Goal: Task Accomplishment & Management: Manage account settings

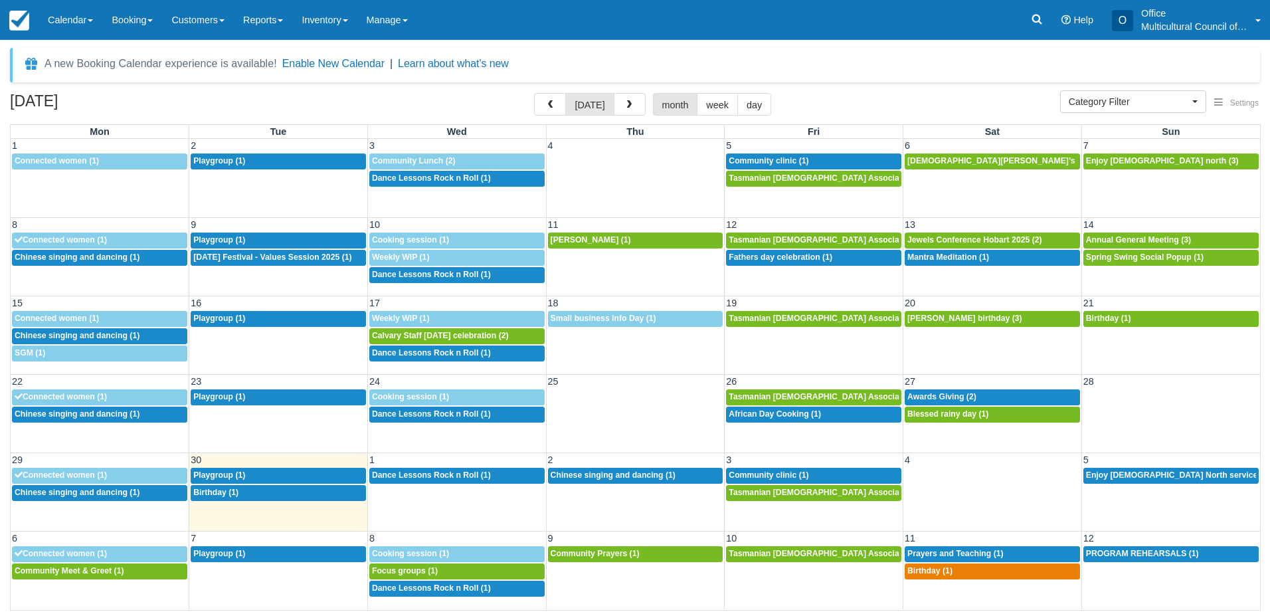
select select
click at [519, 35] on div "Menu Calendar Customer Inventory Month Week Day Booking Daily Manifest Daily Li…" at bounding box center [635, 20] width 1270 height 40
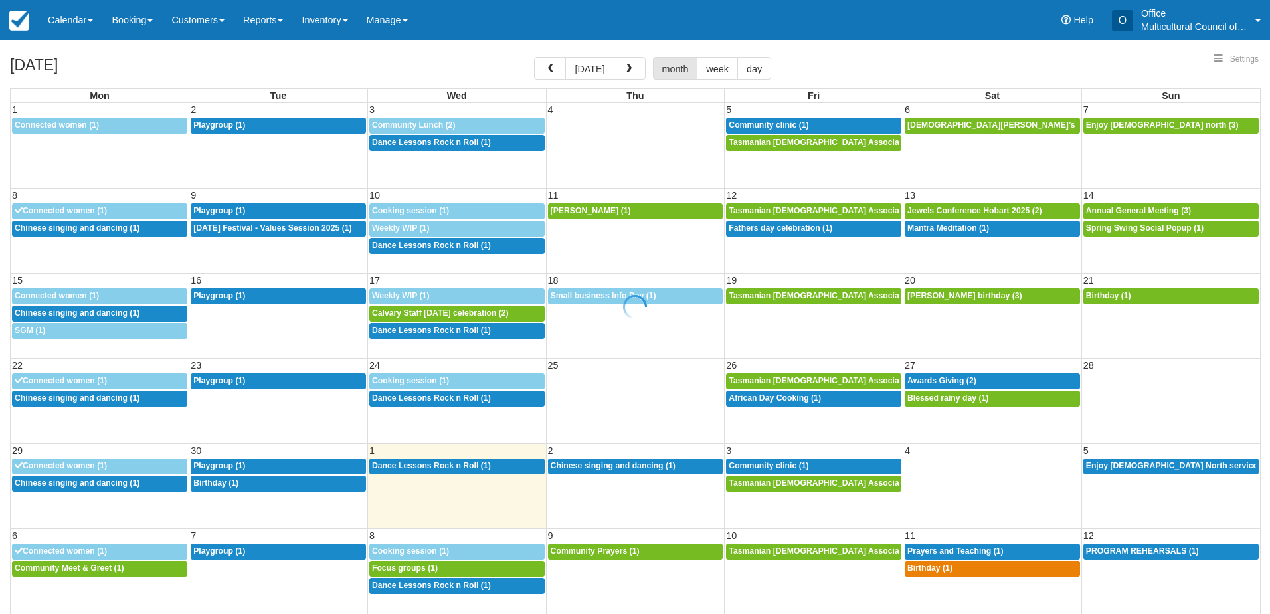
select select
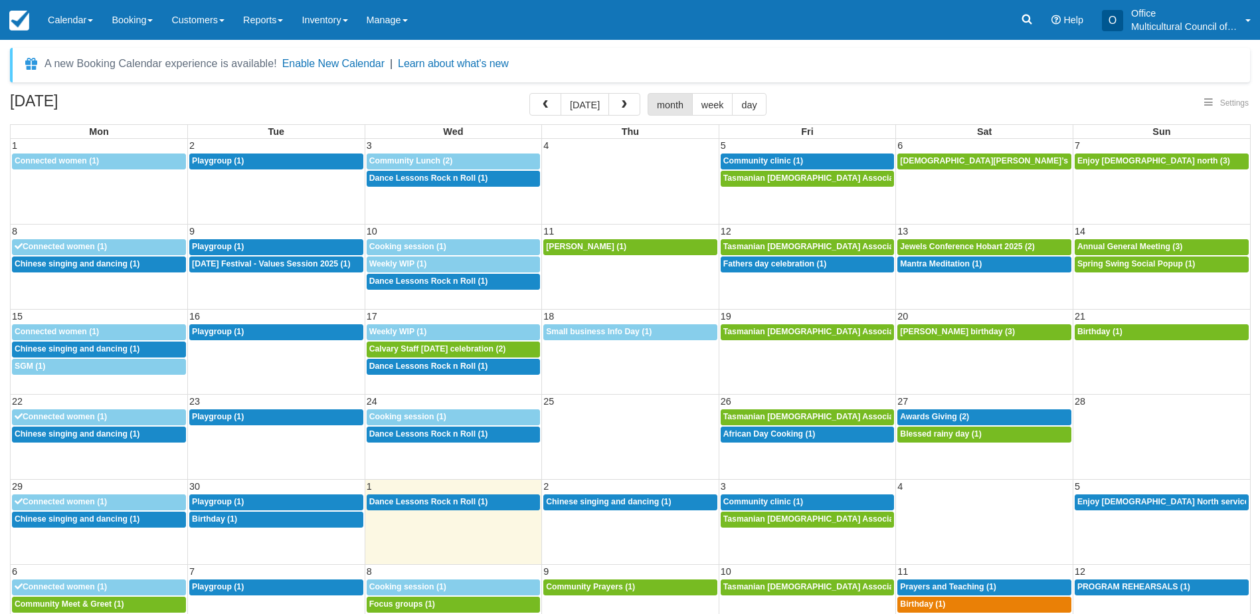
select select
click at [314, 521] on div "12p Birthday (1)" at bounding box center [276, 519] width 169 height 11
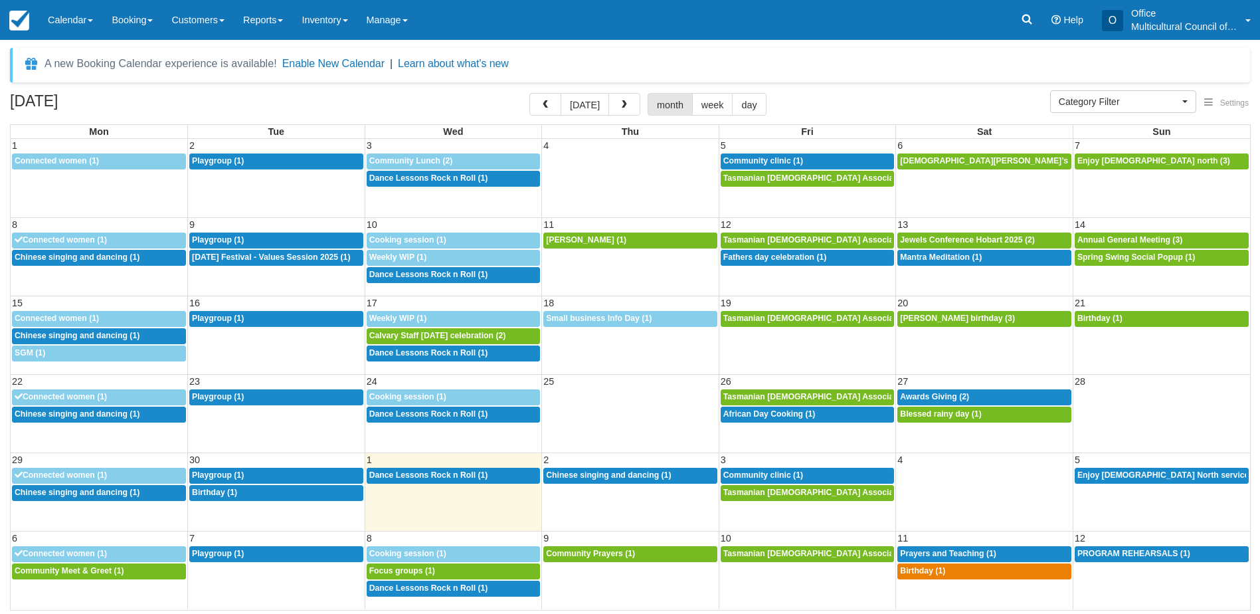
select select
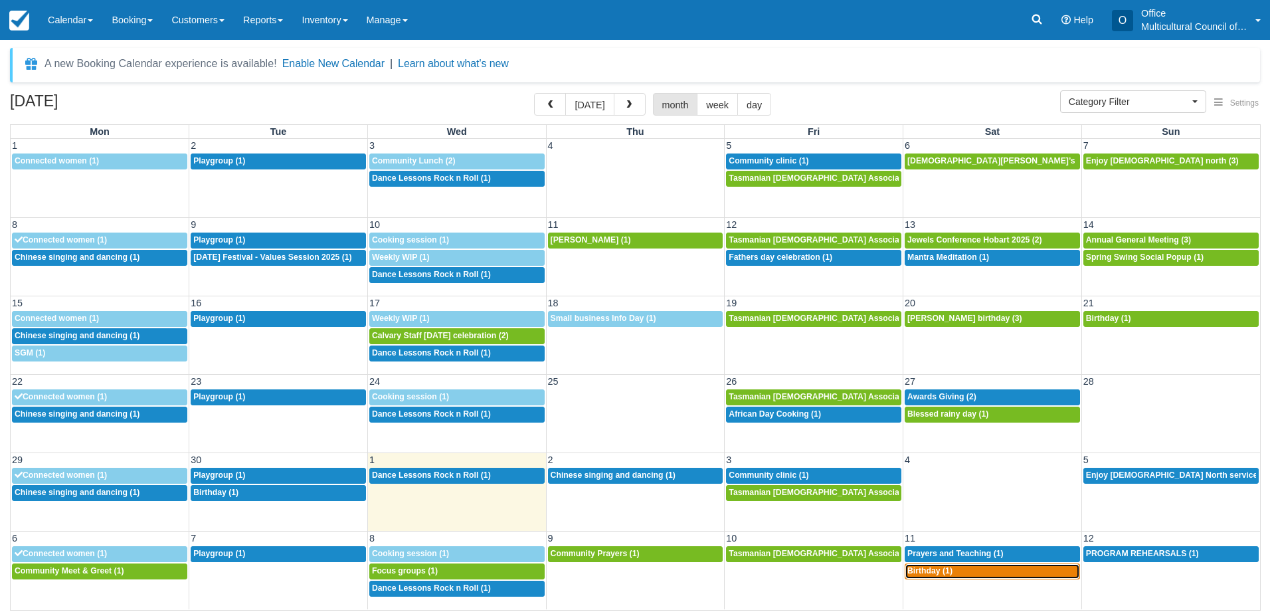
click at [953, 574] on div "4p Birthday (1)" at bounding box center [992, 571] width 170 height 11
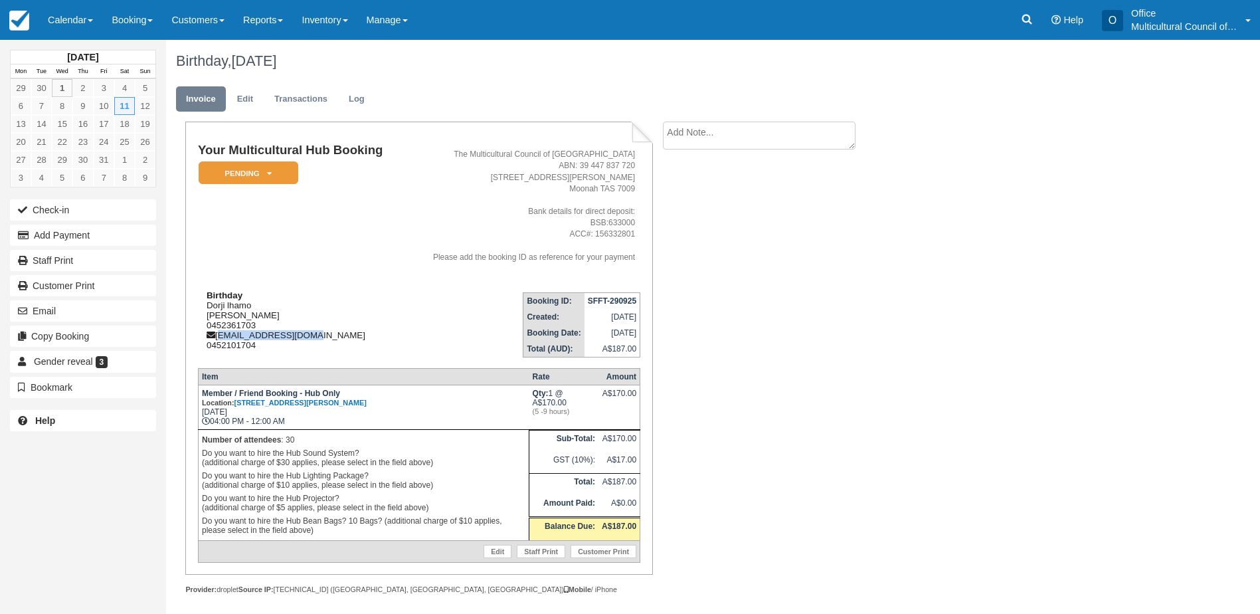
drag, startPoint x: 327, startPoint y: 336, endPoint x: 217, endPoint y: 335, distance: 110.3
click at [217, 335] on div "Birthday Dorji [PERSON_NAME] Dorji [PERSON_NAME] 0452361703 [EMAIL_ADDRESS][DOM…" at bounding box center [301, 320] width 206 height 60
copy div "[EMAIL_ADDRESS][DOMAIN_NAME]"
click at [369, 285] on td "Birthday Dorji [PERSON_NAME] Dorji [PERSON_NAME] 0452361703 [EMAIL_ADDRESS][DOM…" at bounding box center [301, 320] width 206 height 76
click at [271, 166] on em "Pending" at bounding box center [249, 172] width 100 height 23
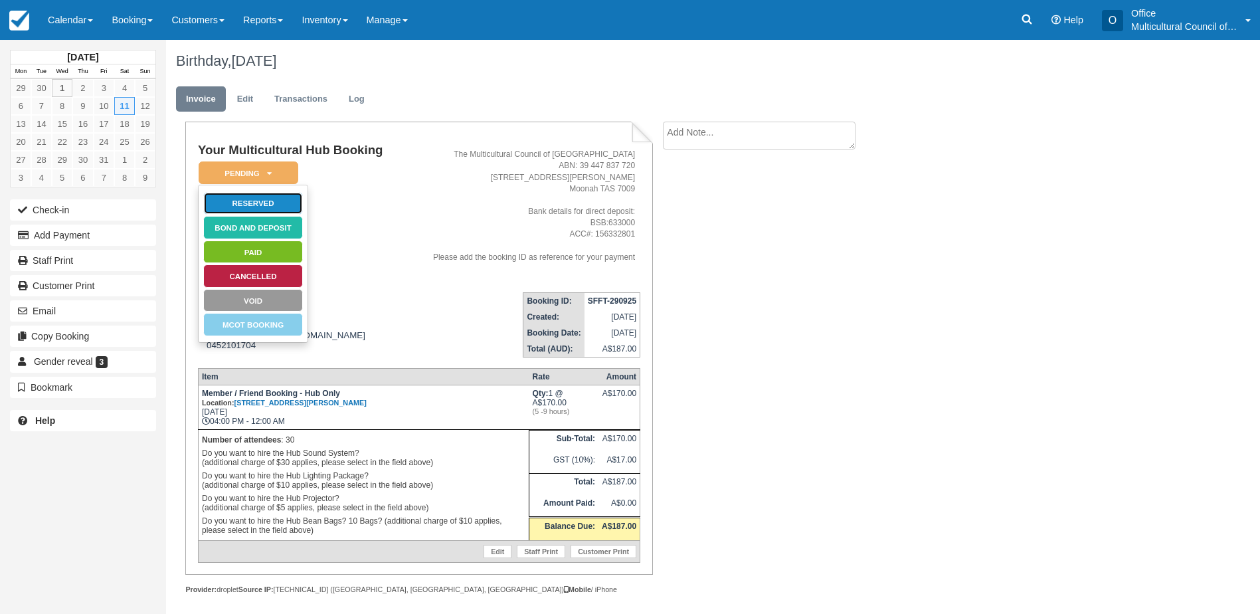
click at [269, 206] on link "Reserved" at bounding box center [253, 203] width 100 height 23
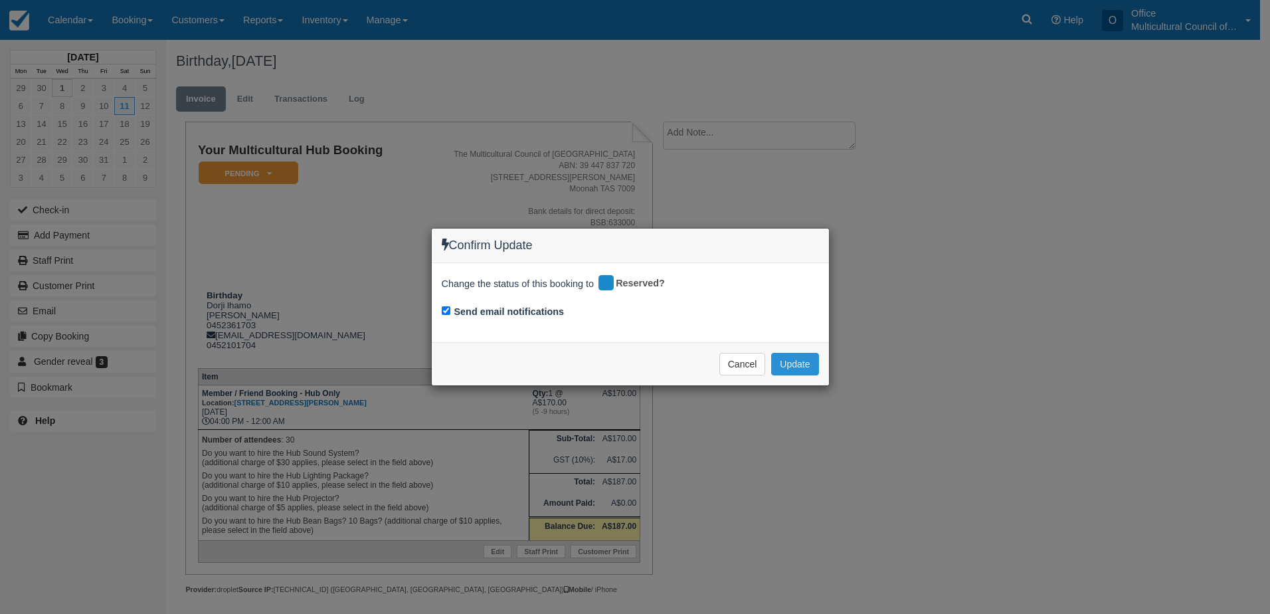
click at [786, 365] on button "Update" at bounding box center [794, 364] width 47 height 23
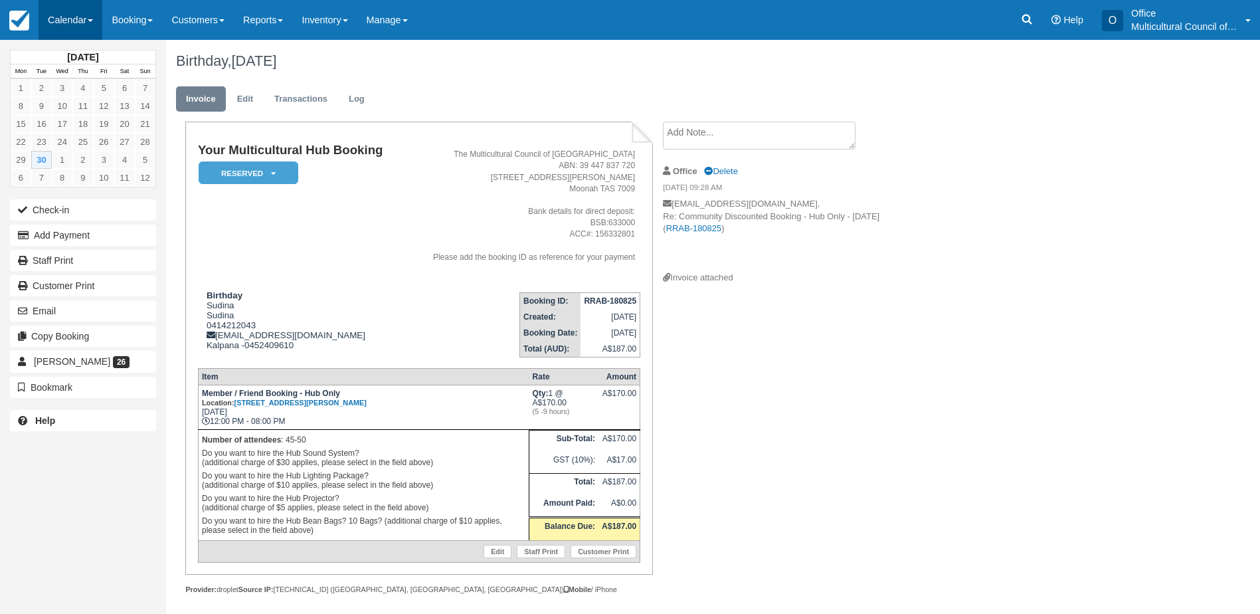
click at [68, 15] on link "Calendar" at bounding box center [71, 20] width 64 height 40
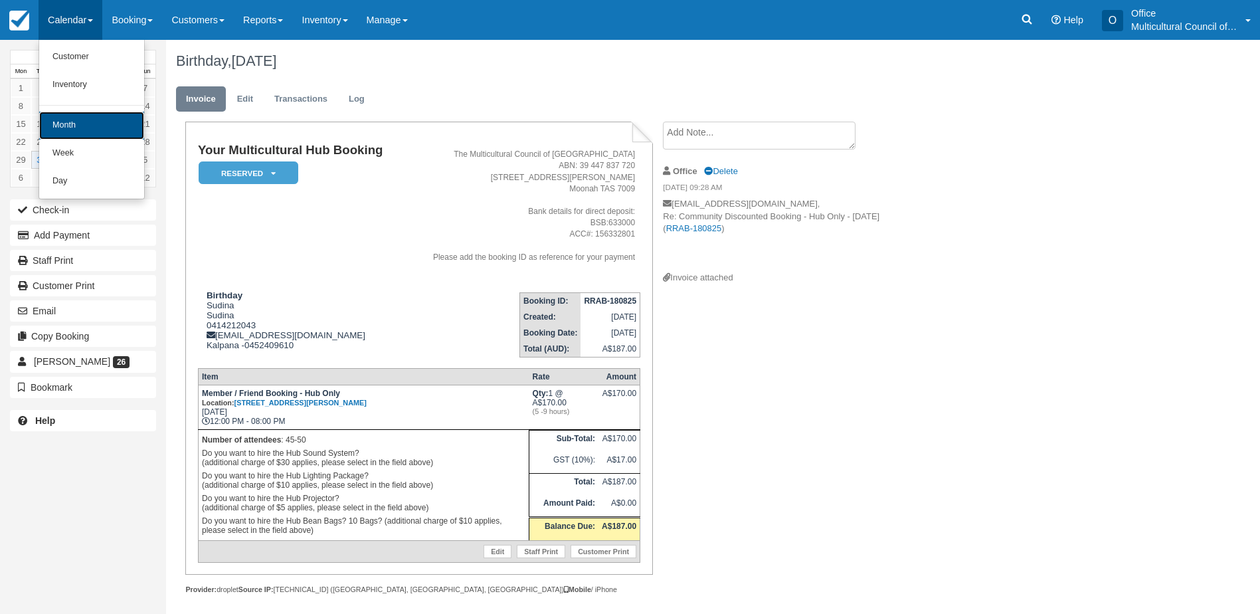
click at [85, 130] on link "Month" at bounding box center [91, 126] width 105 height 28
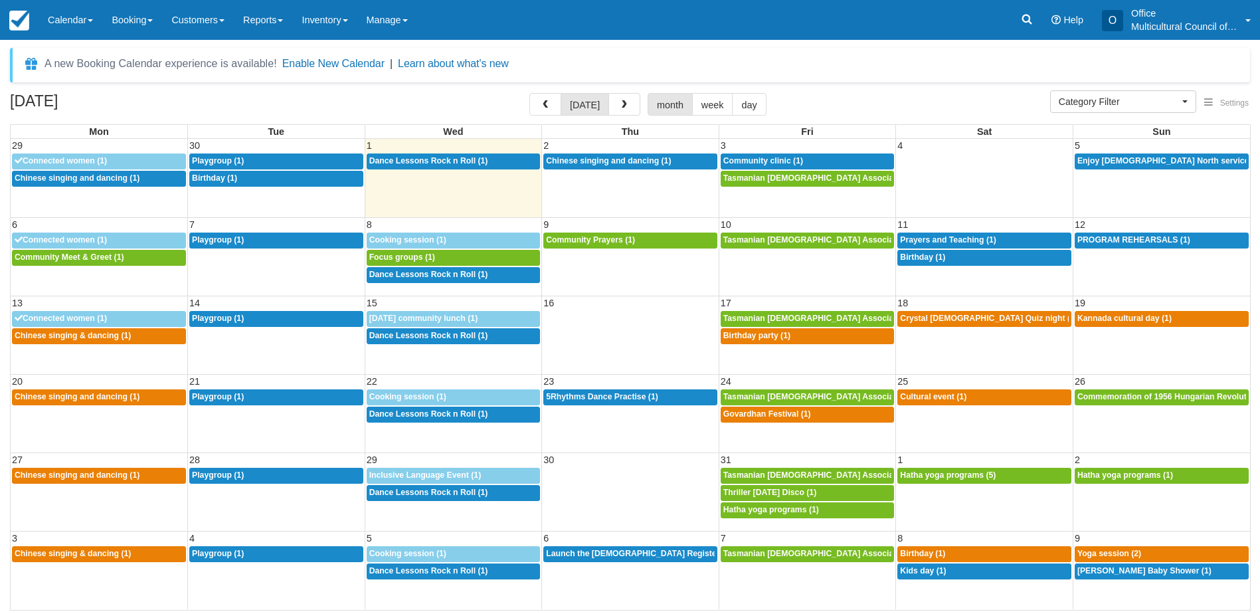
select select
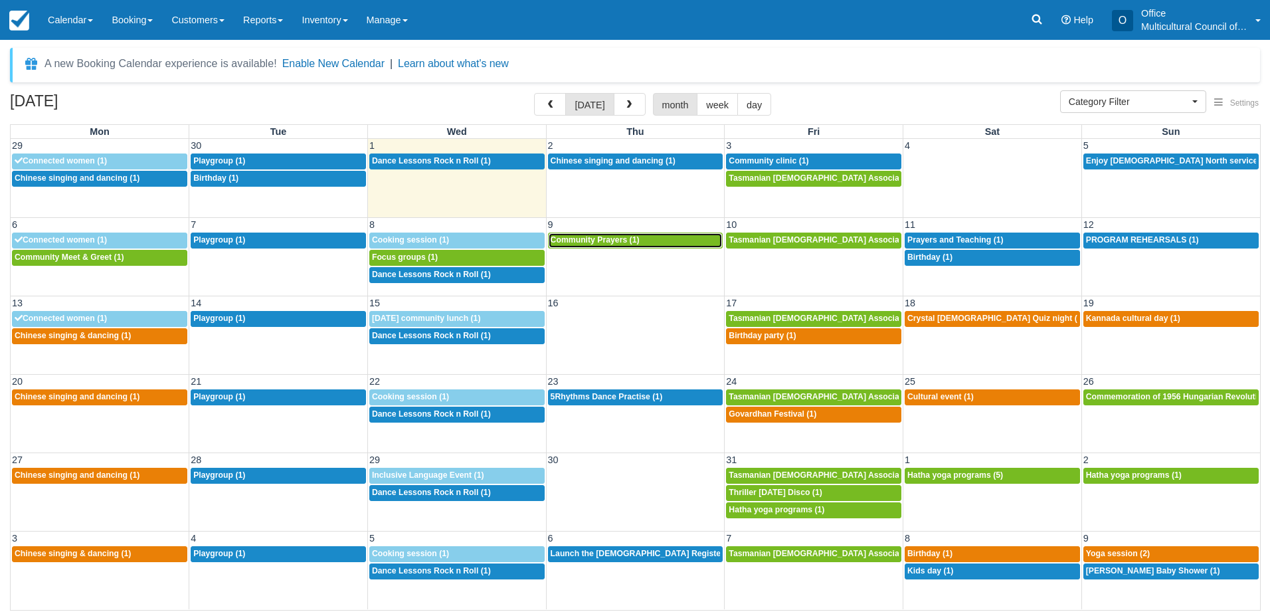
click at [589, 242] on span "Community Prayers (1)" at bounding box center [595, 239] width 89 height 9
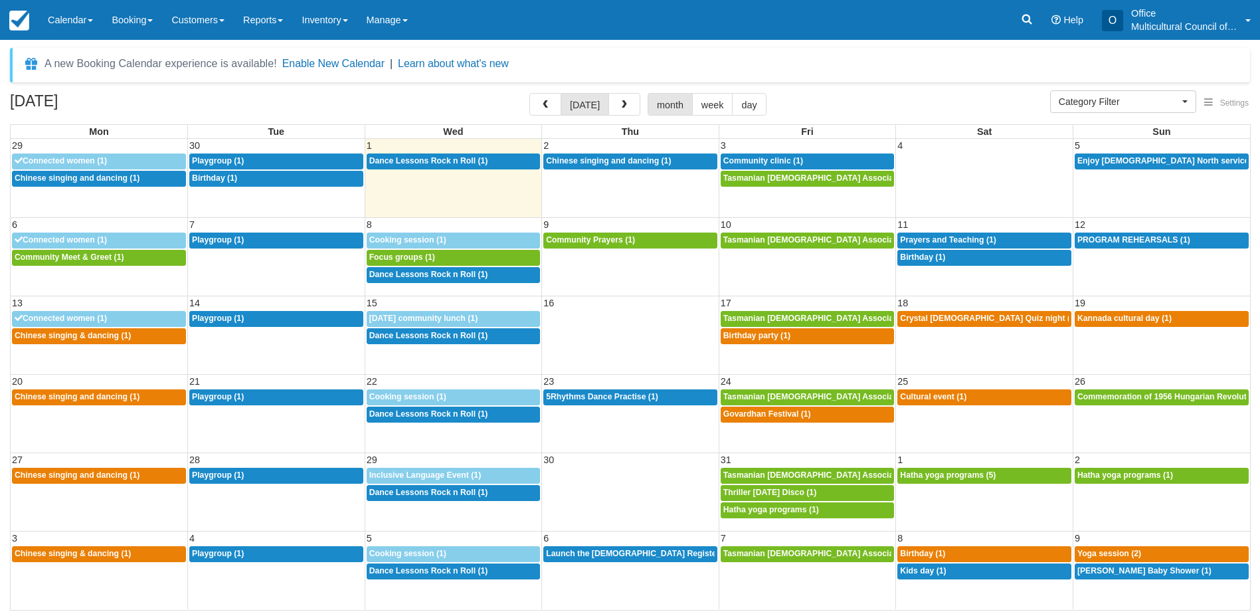
select select
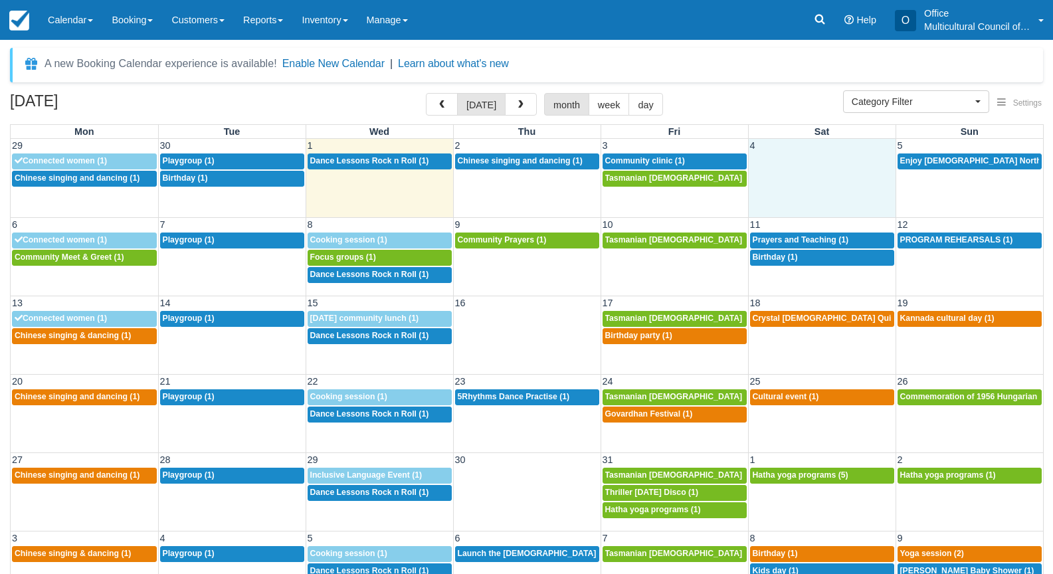
click at [848, 173] on td at bounding box center [821, 170] width 147 height 35
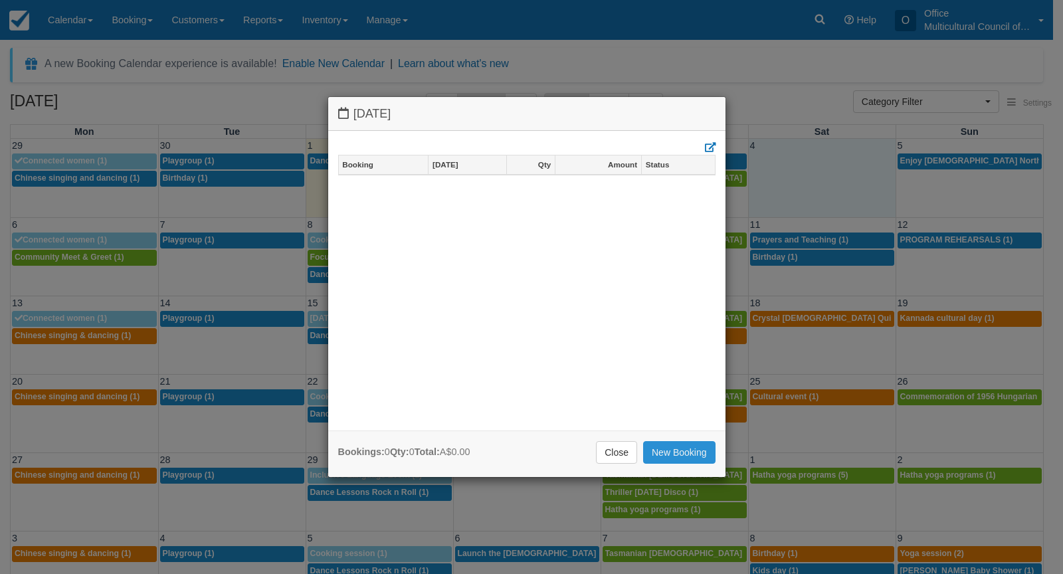
click at [655, 452] on link "New Booking" at bounding box center [679, 452] width 72 height 23
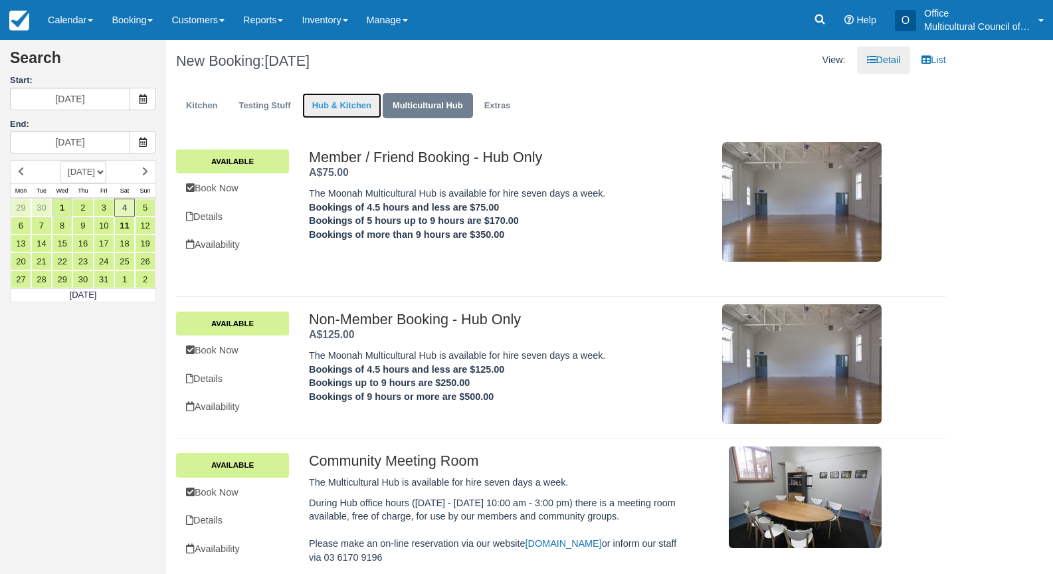
click at [331, 105] on link "Hub & Kitchen" at bounding box center [341, 106] width 79 height 26
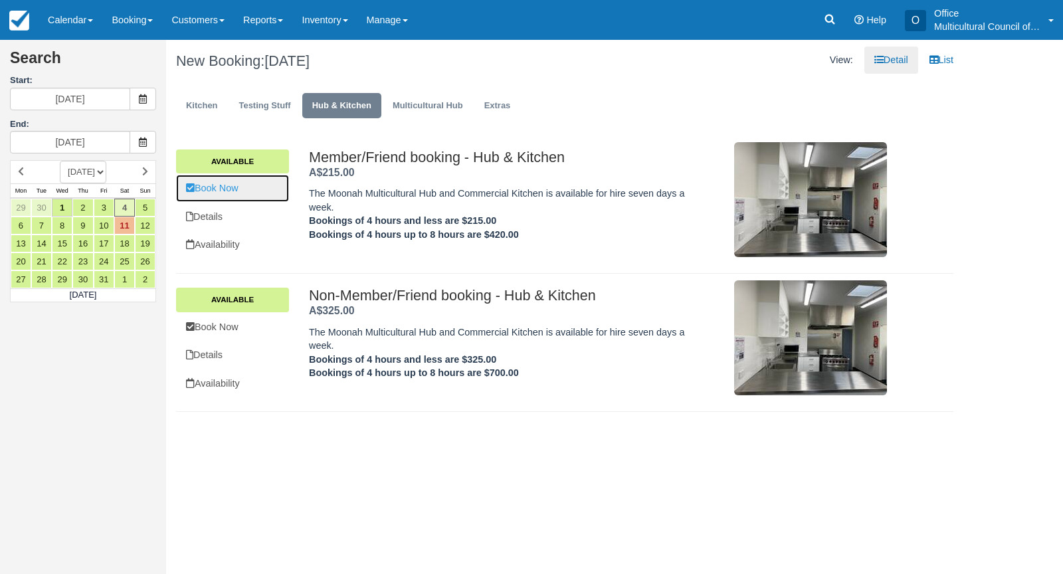
click at [248, 190] on link "Book Now" at bounding box center [232, 188] width 113 height 27
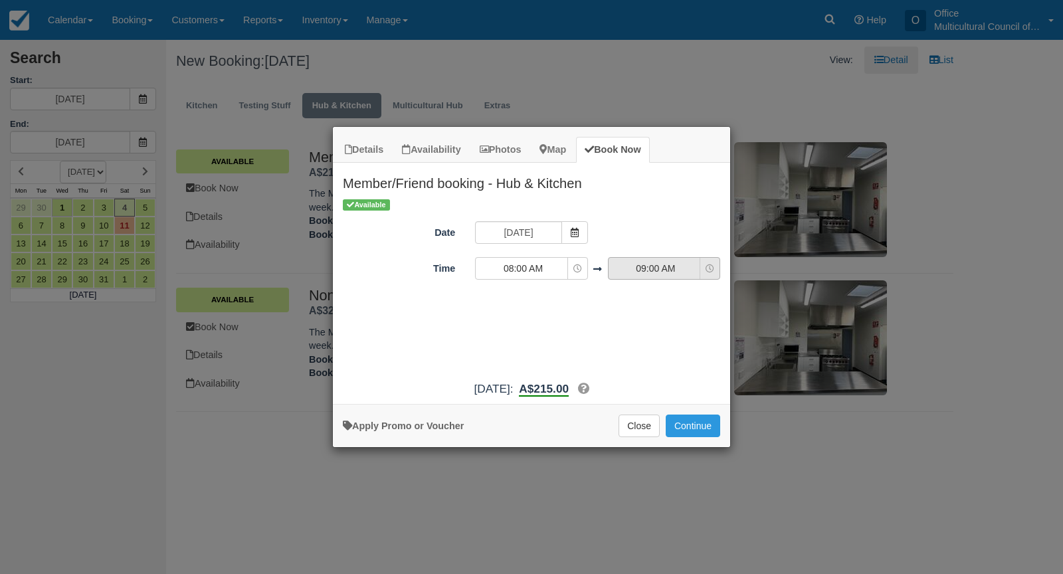
click at [652, 270] on span "09:00 AM" at bounding box center [655, 268] width 94 height 13
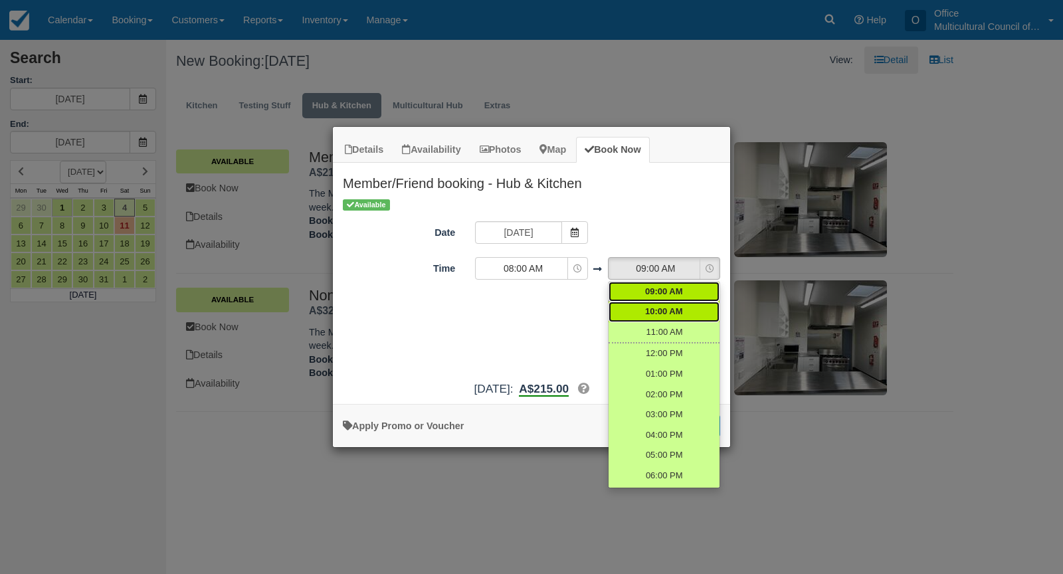
click at [669, 309] on span "10:00 AM" at bounding box center [664, 312] width 38 height 13
select select "10:00"
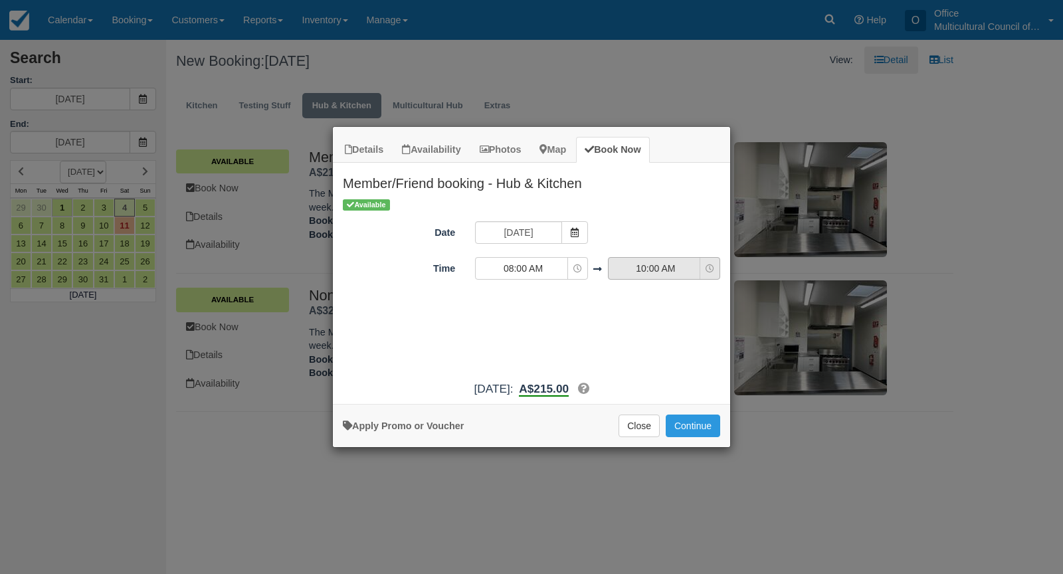
click at [661, 269] on span "10:00 AM" at bounding box center [655, 268] width 94 height 13
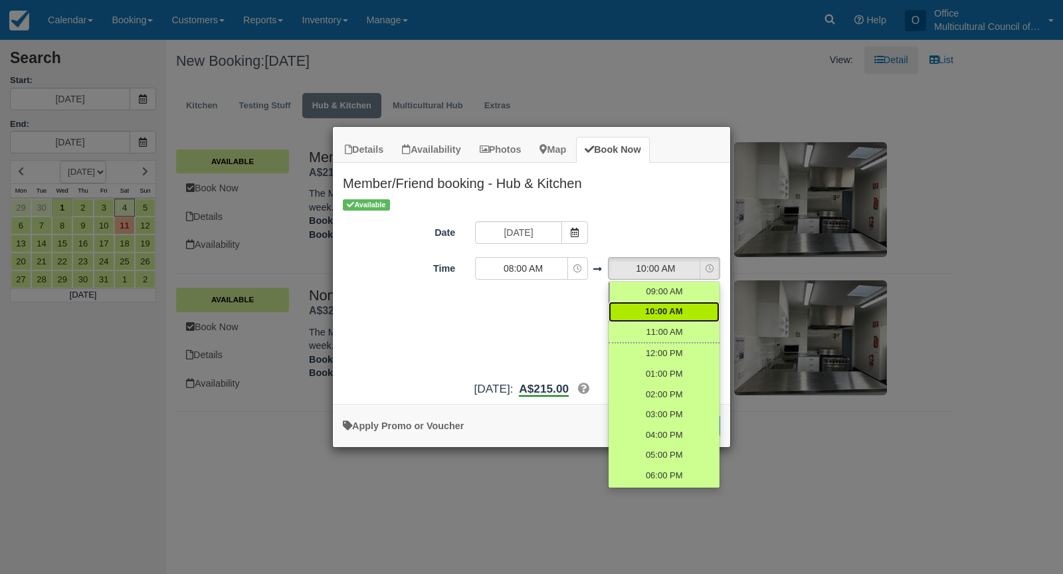
click at [507, 490] on div "Details Availability Photos Map Book Now Member/Friend booking - Hub & Kitchen …" at bounding box center [531, 287] width 1063 height 574
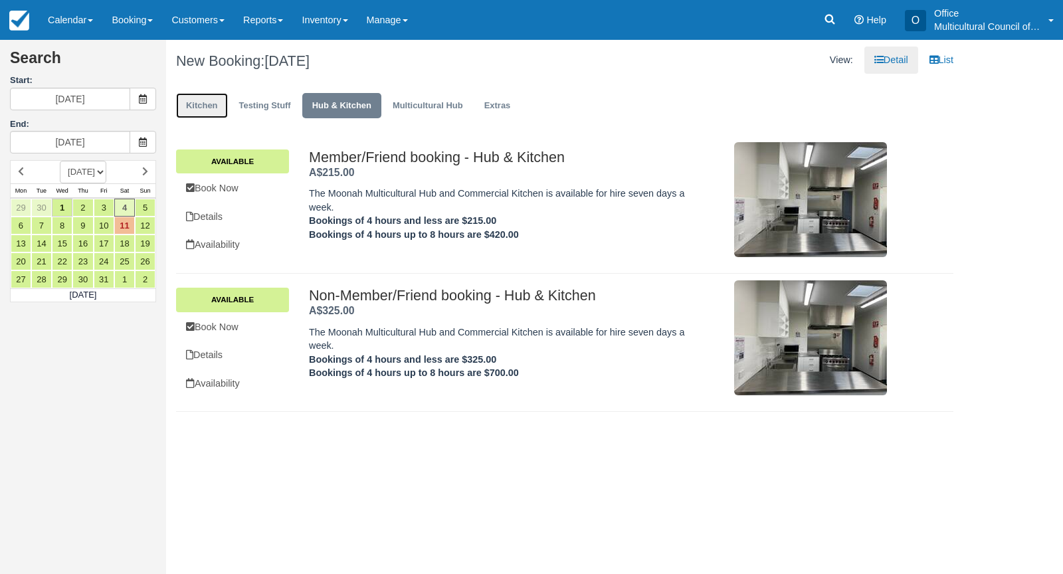
drag, startPoint x: 205, startPoint y: 108, endPoint x: 257, endPoint y: 139, distance: 60.5
click at [205, 107] on link "Kitchen" at bounding box center [202, 106] width 52 height 26
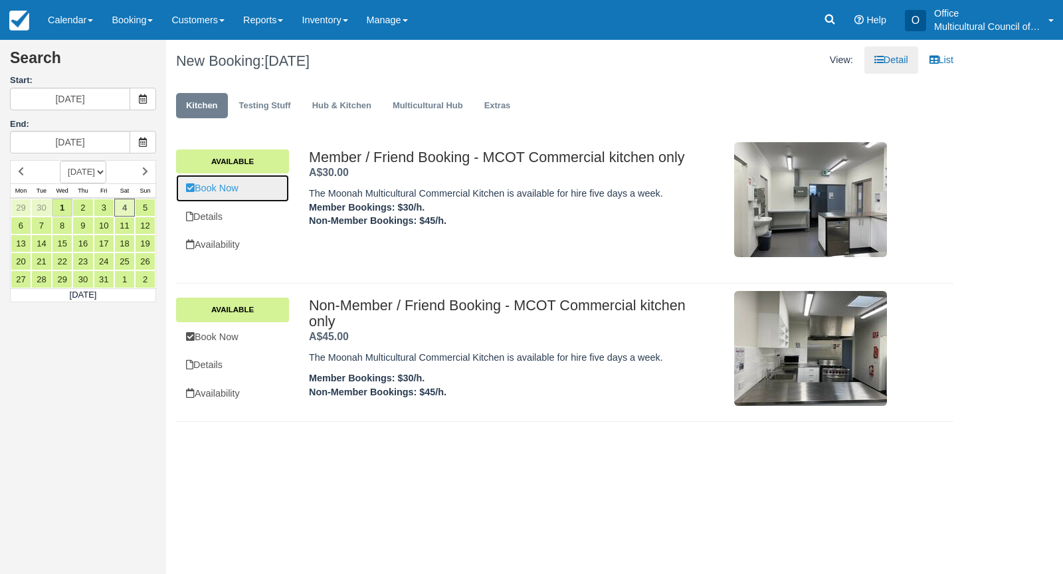
click at [250, 189] on link "Book Now" at bounding box center [232, 188] width 113 height 27
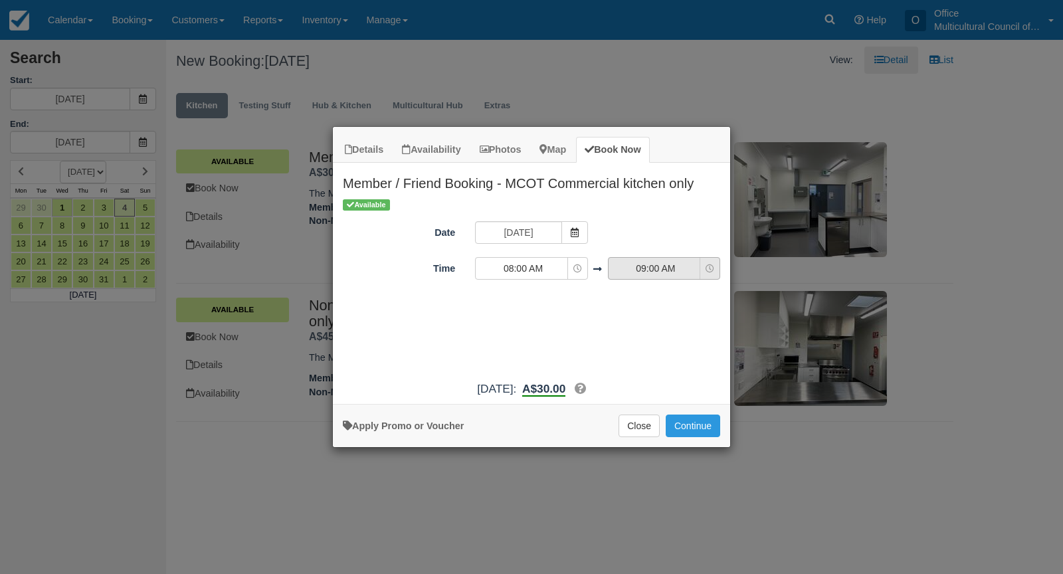
click at [663, 272] on span "09:00 AM" at bounding box center [655, 268] width 94 height 13
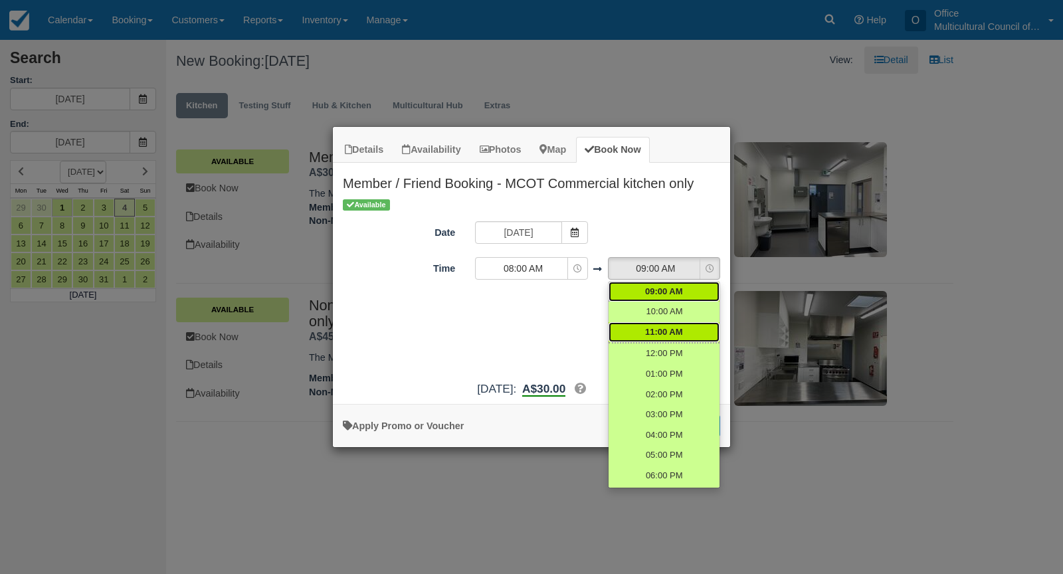
click at [669, 331] on span "11:00 AM" at bounding box center [664, 332] width 38 height 13
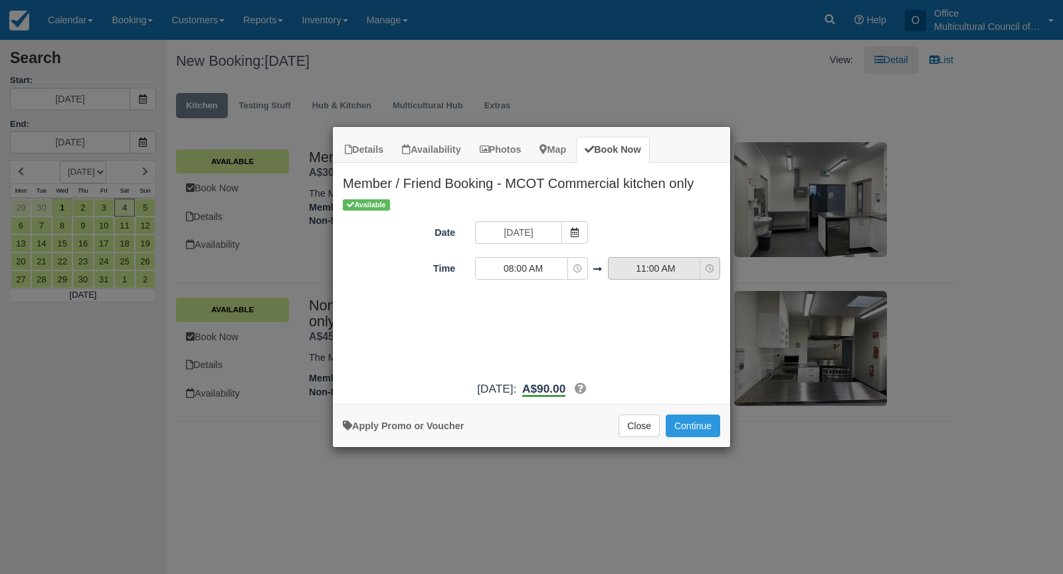
click at [661, 273] on span "11:00 AM" at bounding box center [655, 268] width 94 height 13
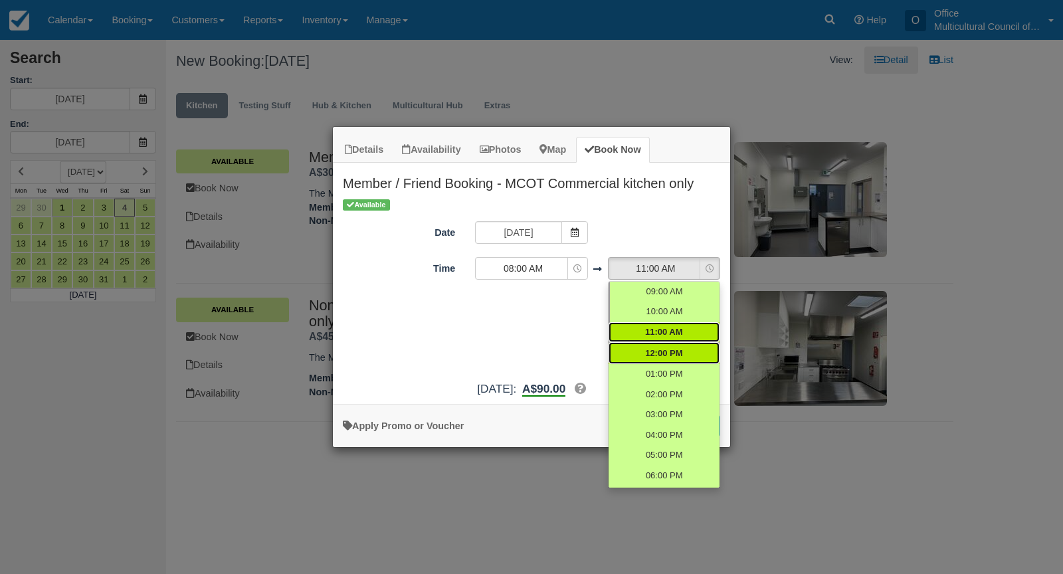
click at [663, 353] on span "12:00 PM" at bounding box center [663, 353] width 37 height 13
select select "12:00"
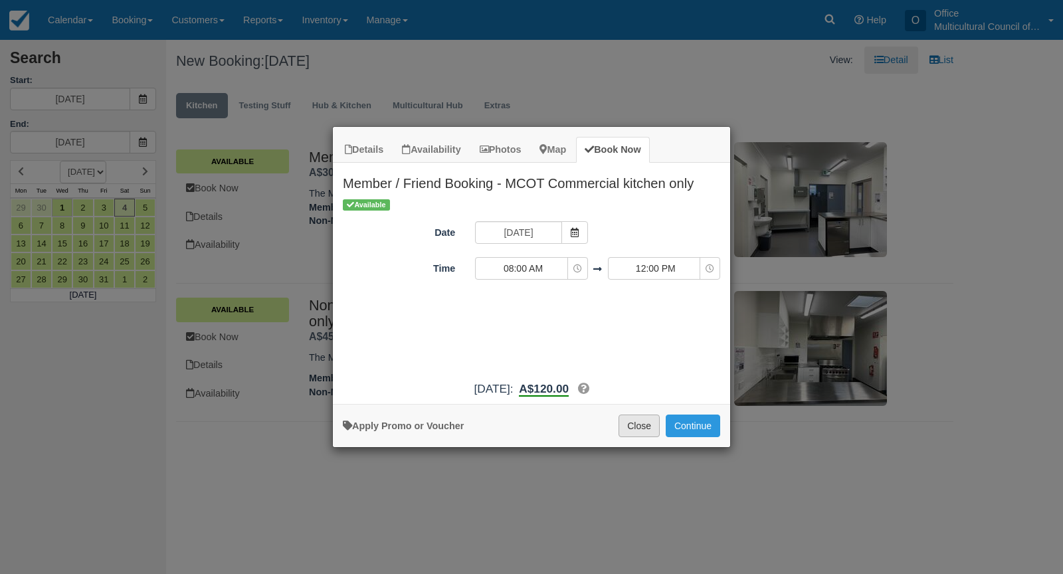
click at [638, 428] on button "Close" at bounding box center [638, 425] width 41 height 23
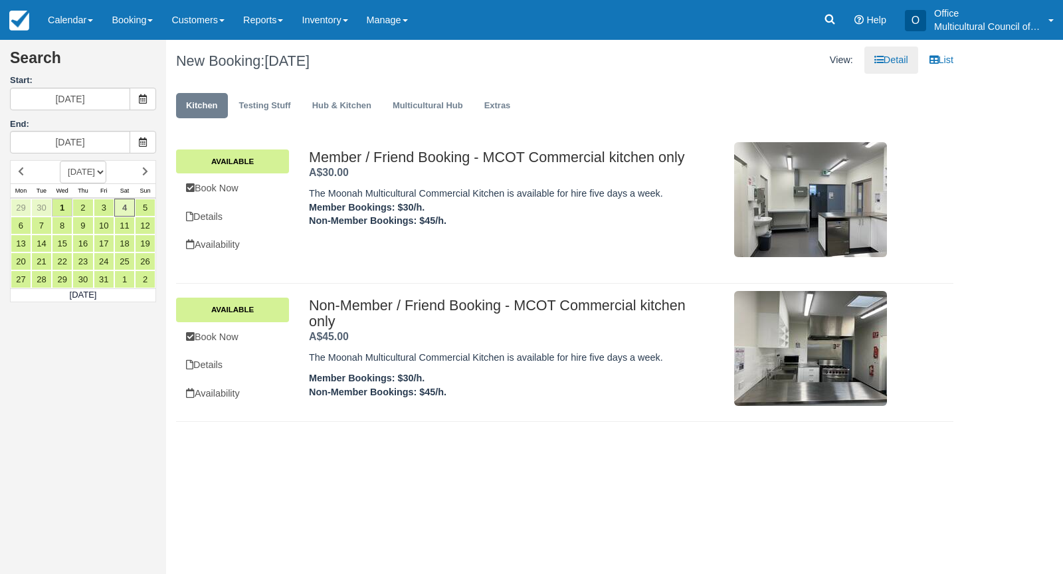
click at [21, 429] on div "Search Start: Saturday 04 October 2025 End: Saturday 04 October 2025 OCTOBER 20…" at bounding box center [83, 287] width 166 height 574
click at [675, 92] on ul "Kitchen Testing Stuff Hub & Kitchen Multicultural Hub Extras" at bounding box center [564, 109] width 777 height 40
